Goal: Book appointment/travel/reservation

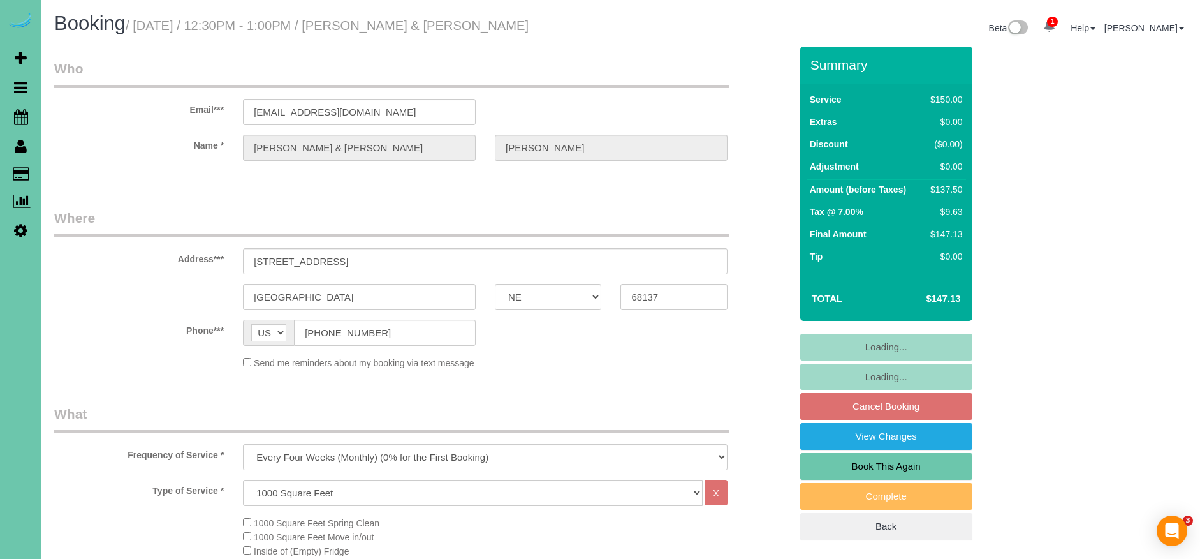
select select "NE"
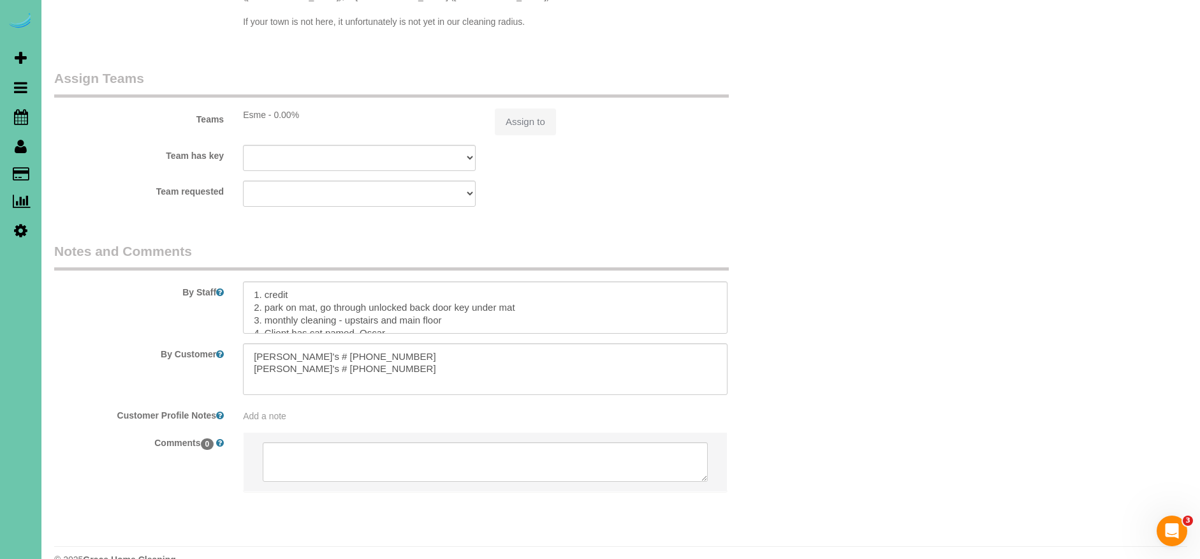
select select "object:717"
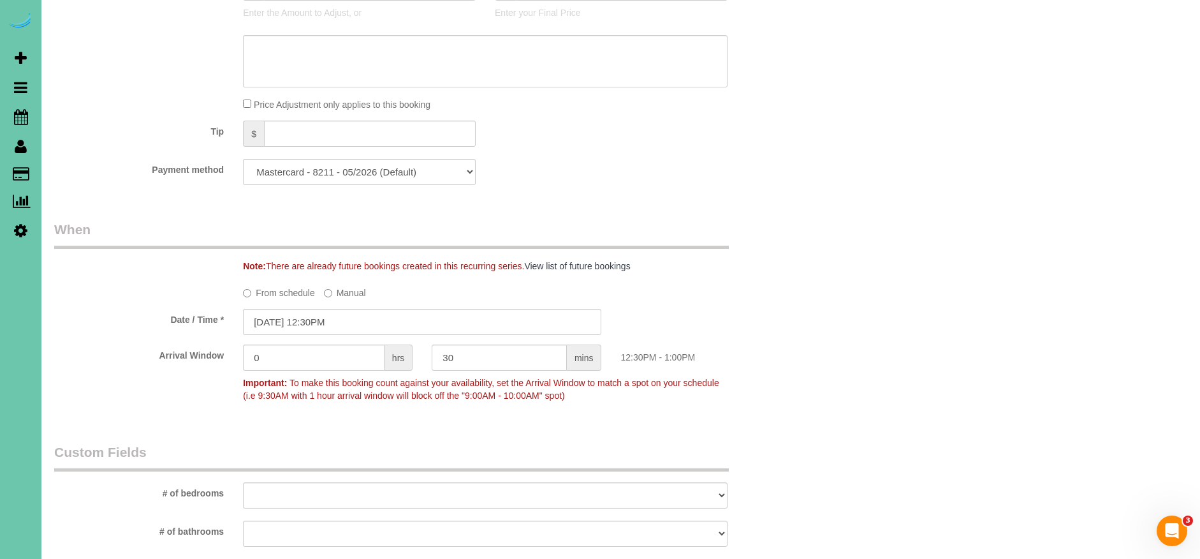
scroll to position [762, 0]
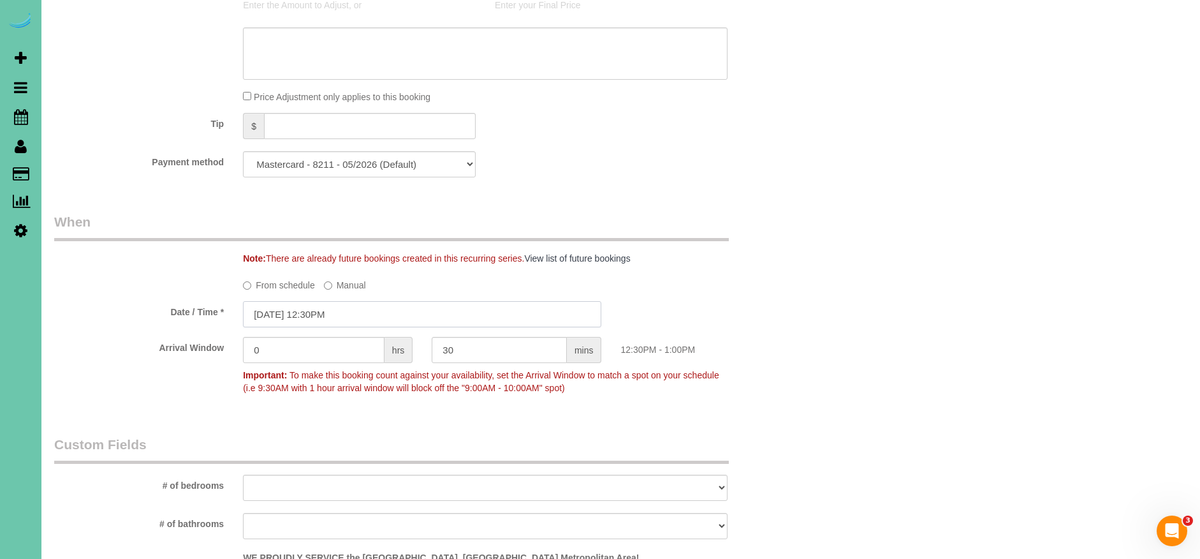
click at [275, 310] on input "[DATE] 12:30PM" at bounding box center [422, 314] width 358 height 26
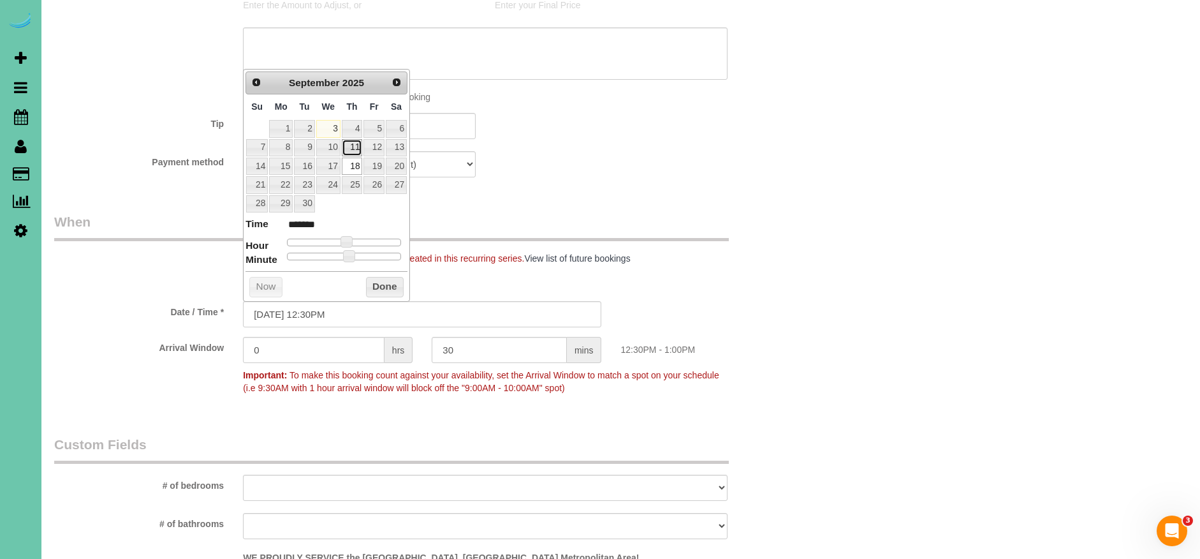
click at [351, 143] on link "11" at bounding box center [352, 147] width 21 height 17
type input "[DATE] 12:30PM"
click at [392, 280] on button "Done" at bounding box center [385, 287] width 38 height 20
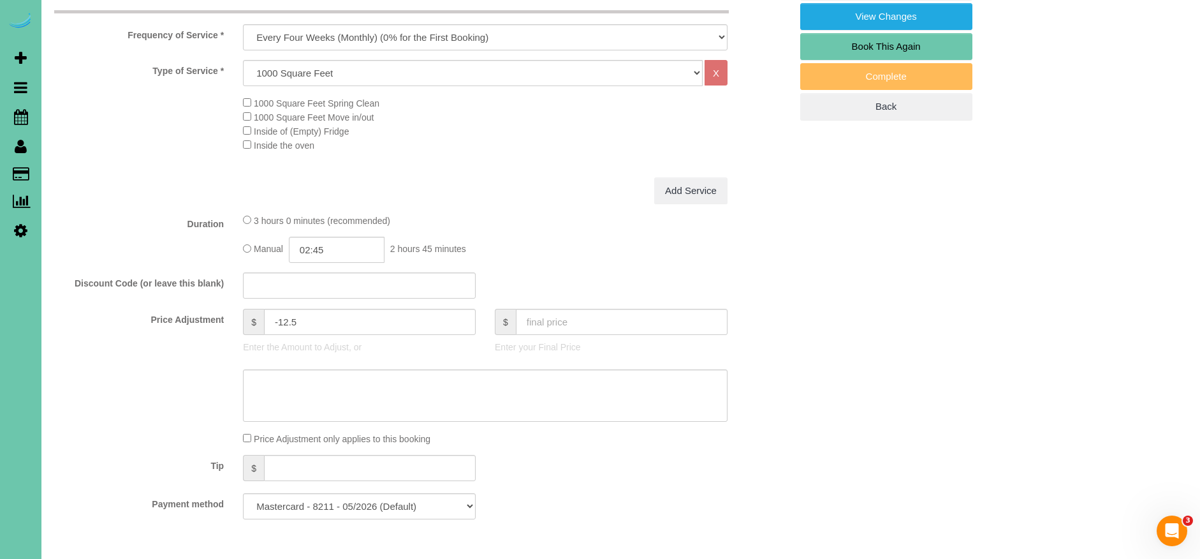
scroll to position [0, 0]
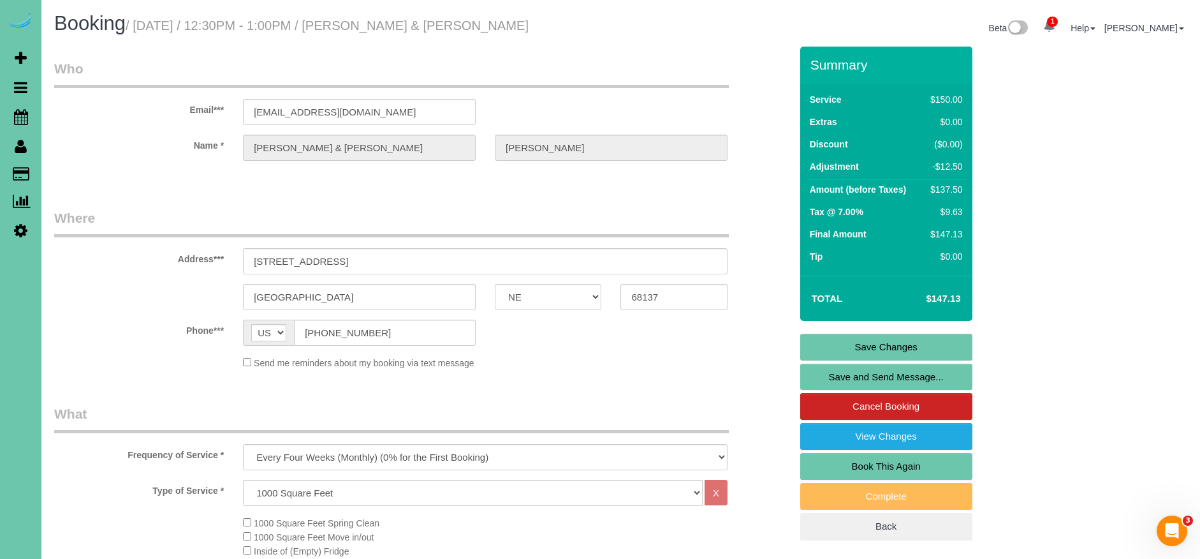
click at [908, 337] on link "Save Changes" at bounding box center [886, 347] width 172 height 27
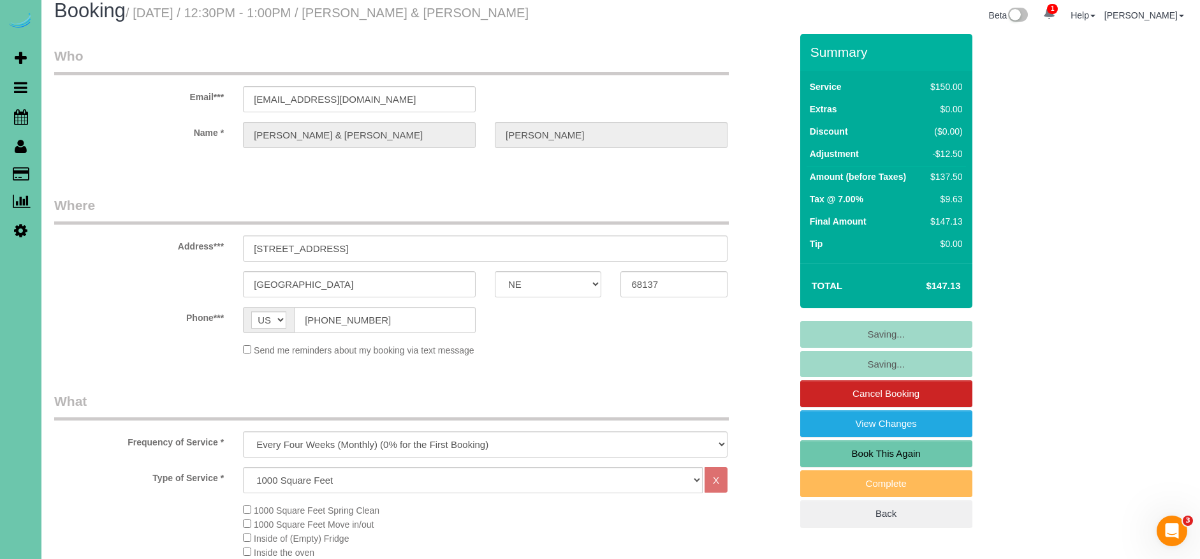
scroll to position [15, 0]
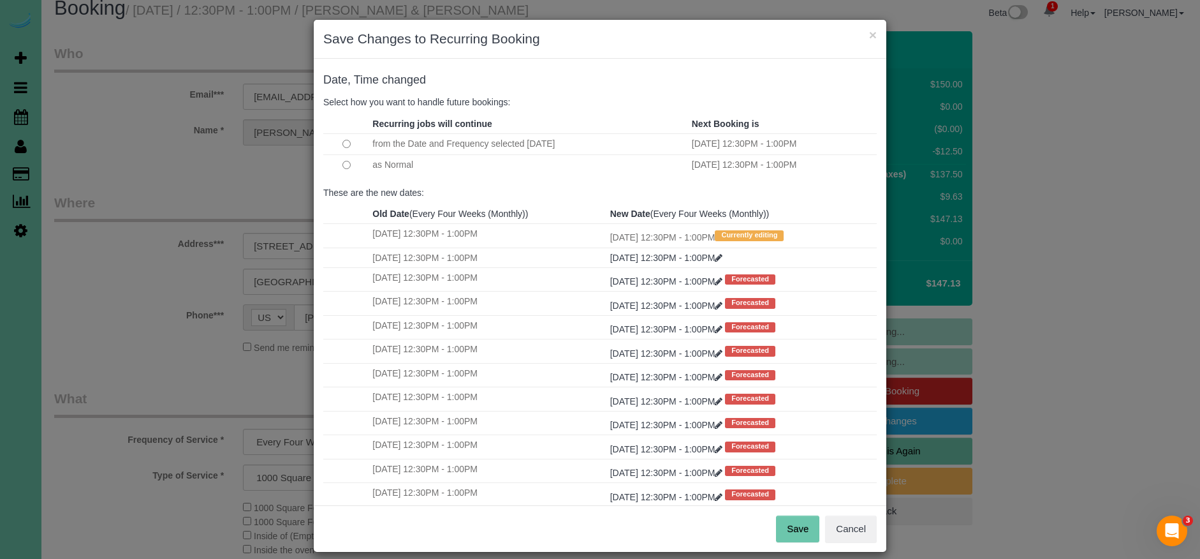
click at [785, 535] on button "Save" at bounding box center [797, 528] width 43 height 27
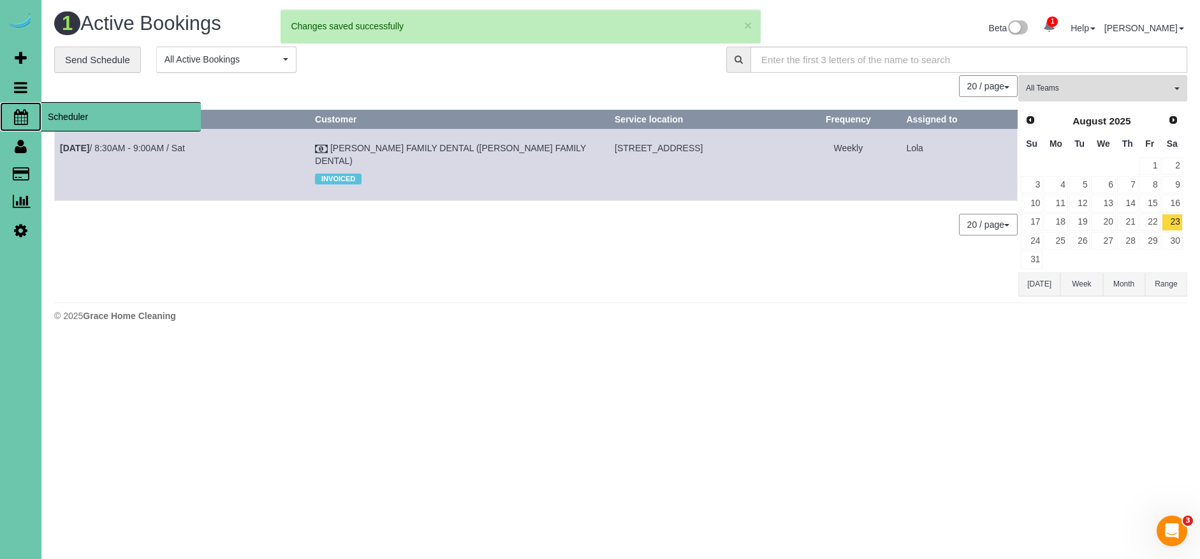
click at [24, 113] on icon at bounding box center [21, 116] width 14 height 15
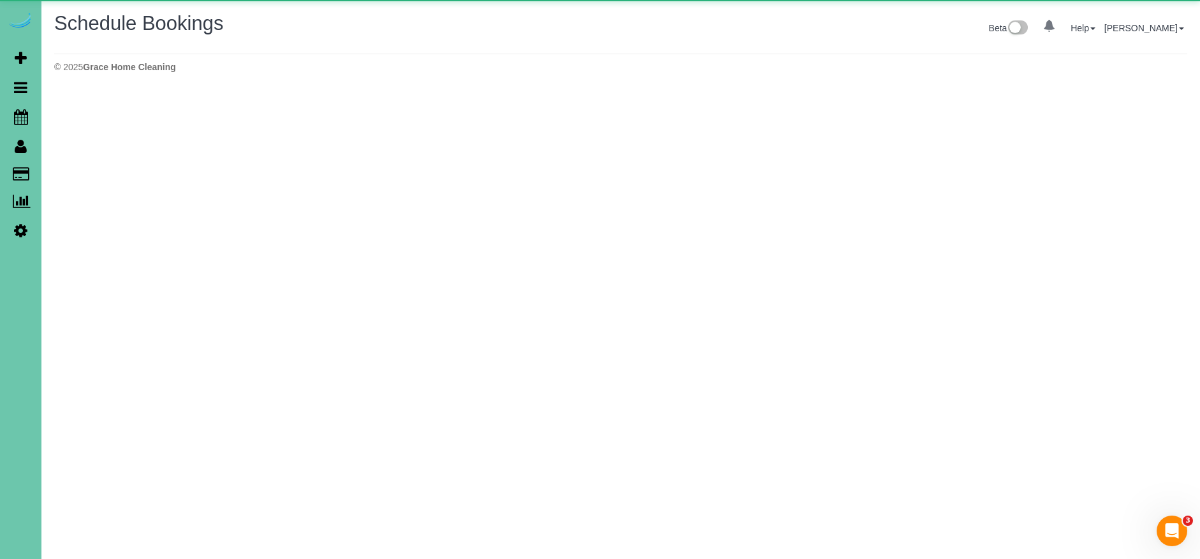
click at [75, 113] on body "0 Beta Your Notifications You have 0 alerts Add Booking Bookings Active Booking…" at bounding box center [600, 279] width 1200 height 559
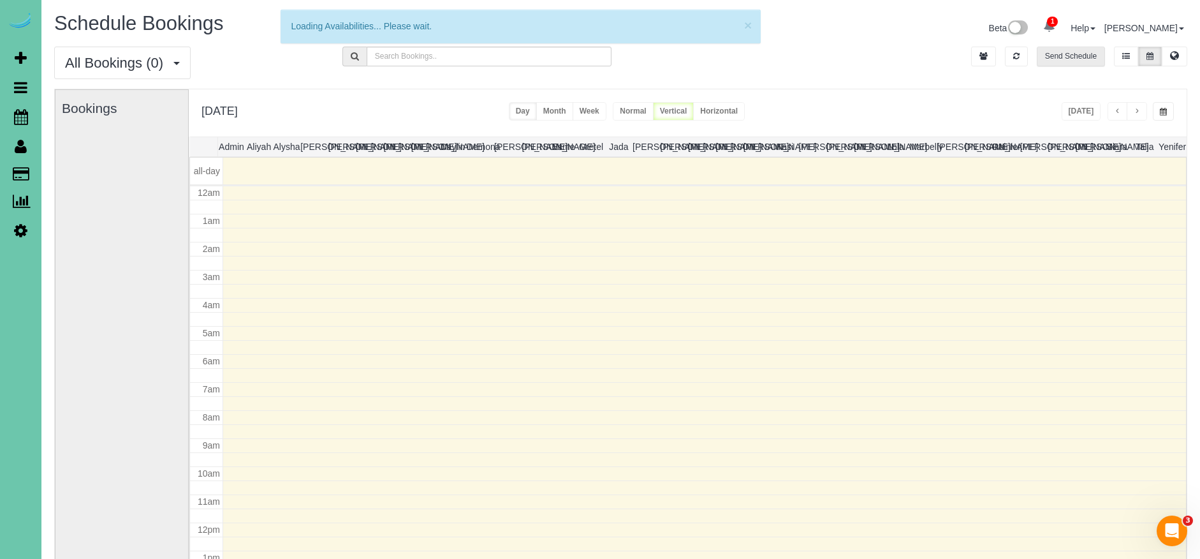
scroll to position [169, 0]
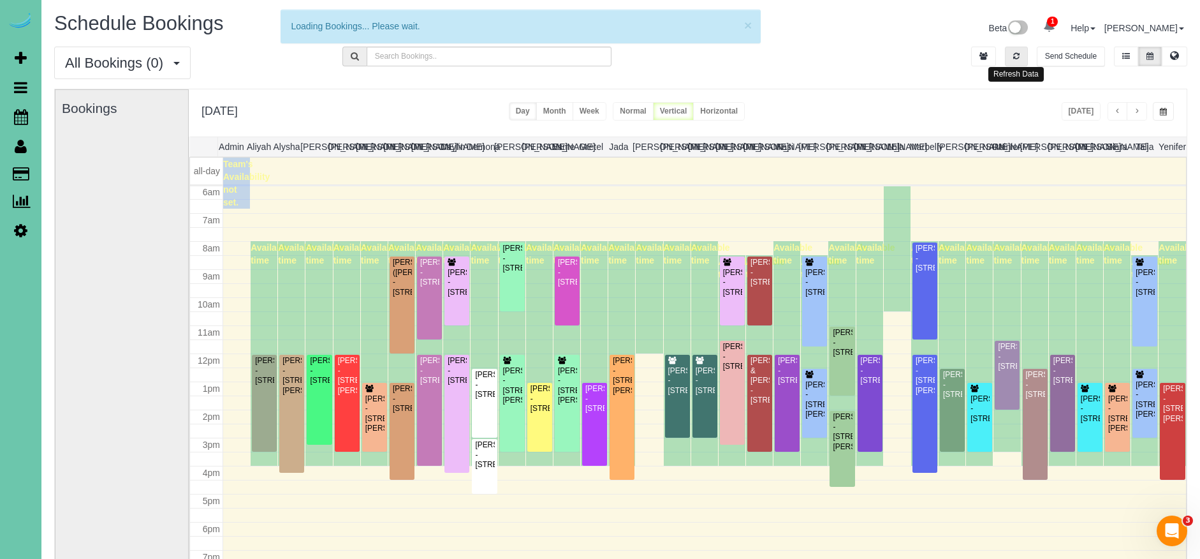
click at [1014, 52] on icon "button" at bounding box center [1017, 56] width 6 height 8
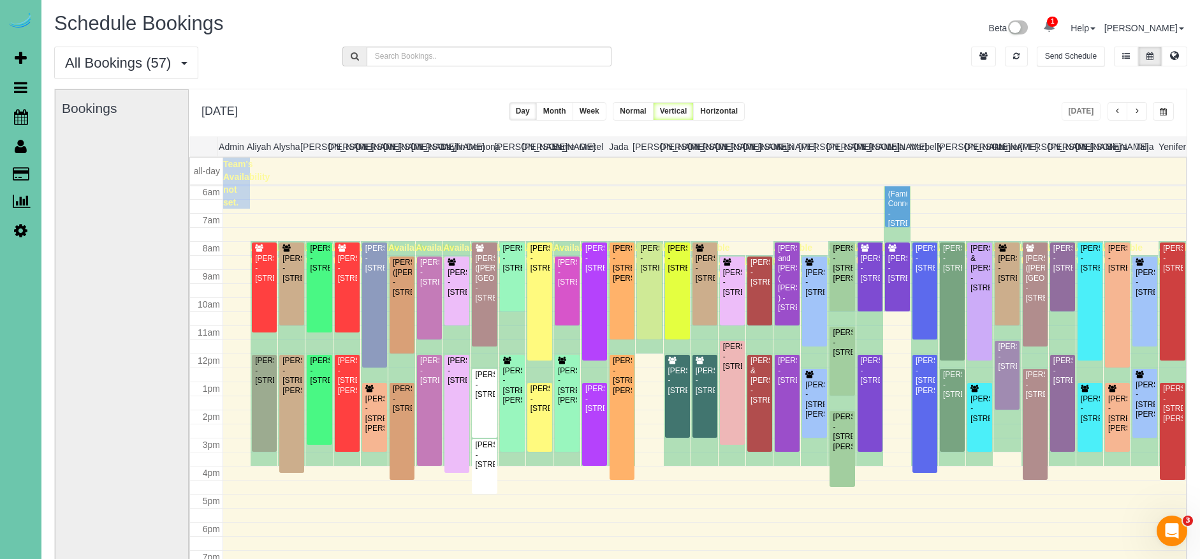
click at [1163, 111] on span "button" at bounding box center [1163, 112] width 7 height 8
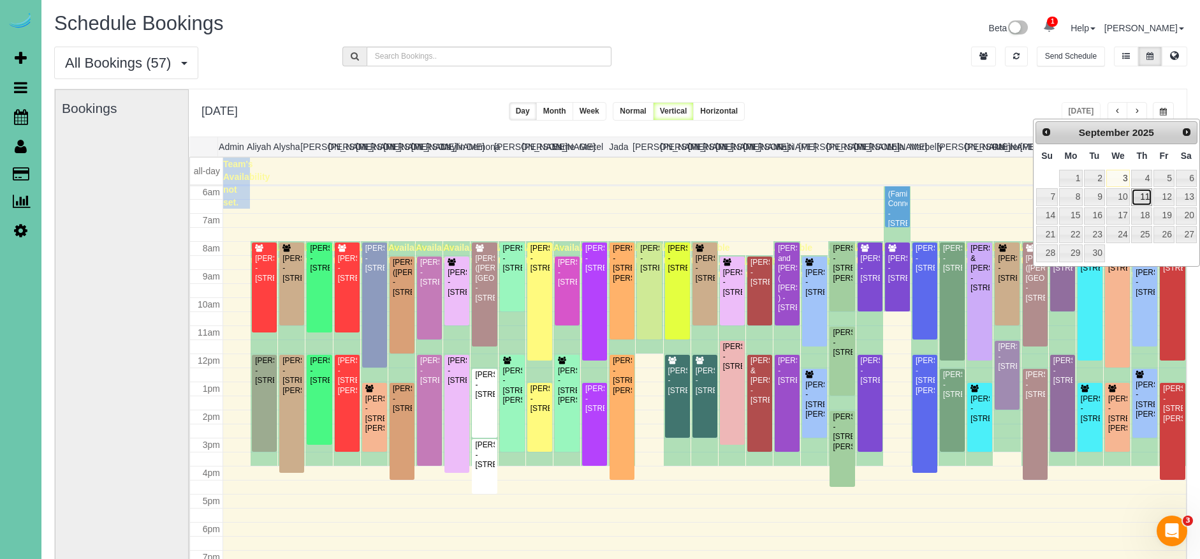
click at [1146, 196] on link "11" at bounding box center [1142, 196] width 21 height 17
type input "**********"
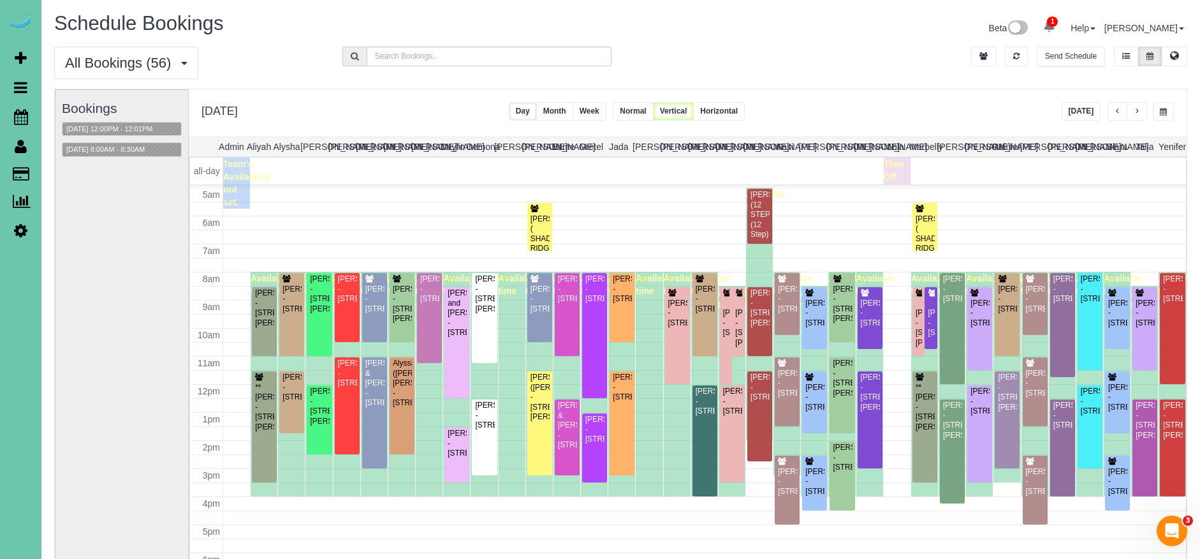
scroll to position [138, 0]
